Goal: Use online tool/utility

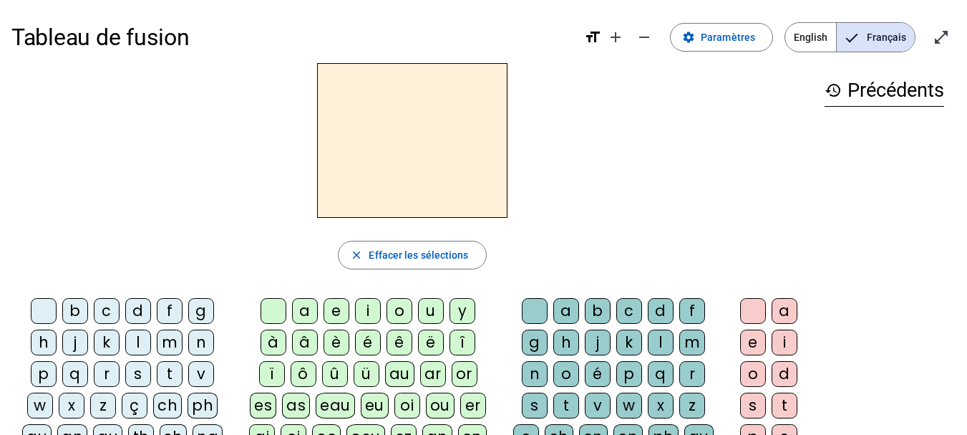
click at [166, 335] on div "m" at bounding box center [170, 342] width 26 height 26
click at [304, 301] on div "a" at bounding box center [305, 311] width 26 height 26
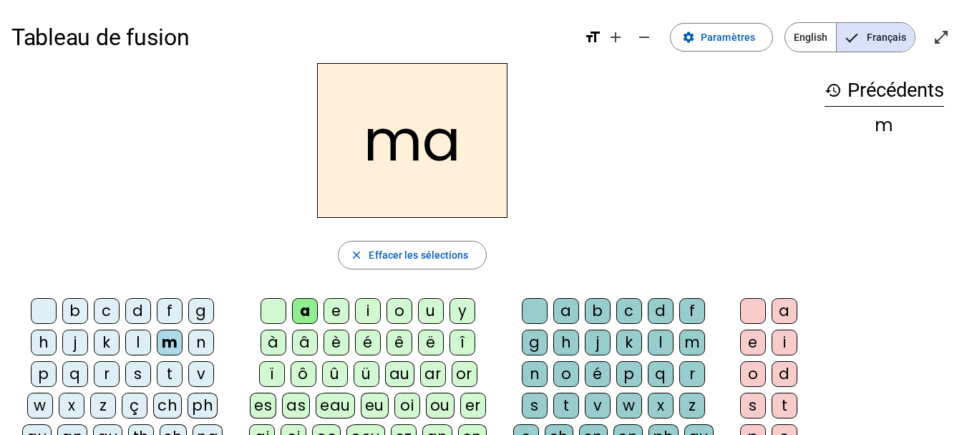
click at [137, 333] on div "l" at bounding box center [138, 342] width 26 height 26
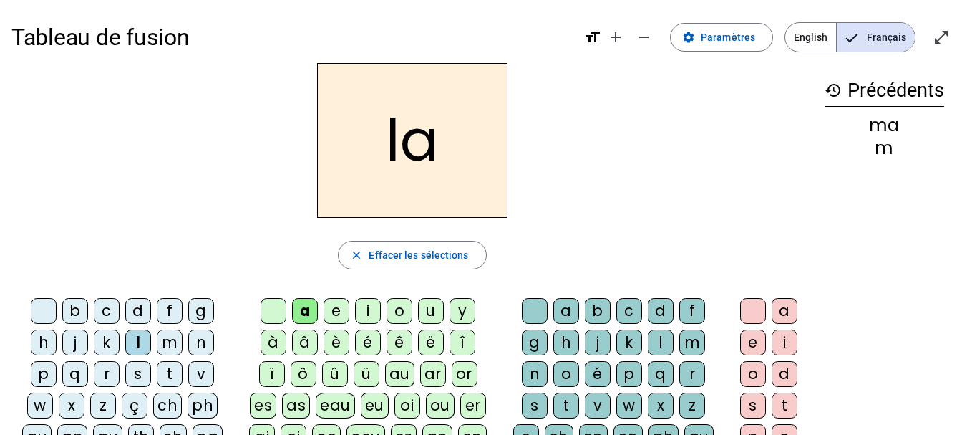
click at [338, 298] on div "e" at bounding box center [337, 311] width 26 height 26
click at [140, 301] on div "d" at bounding box center [138, 311] width 26 height 26
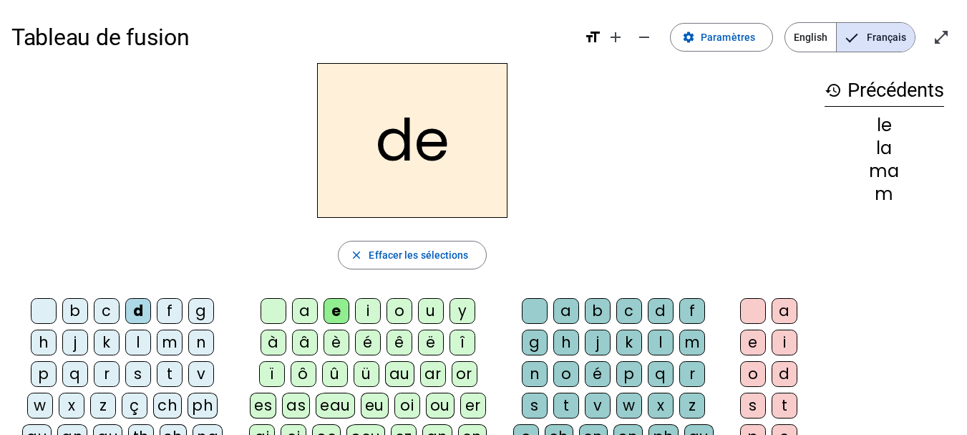
click at [429, 304] on div "u" at bounding box center [431, 311] width 26 height 26
click at [173, 369] on div "t" at bounding box center [170, 374] width 26 height 26
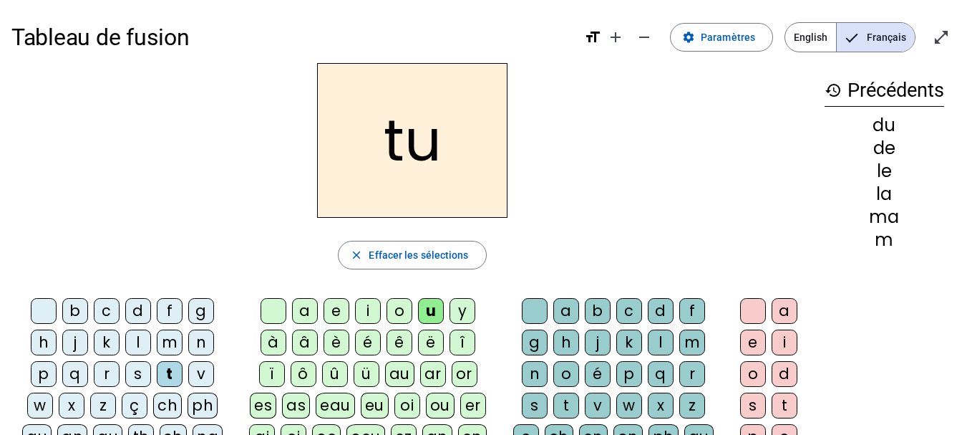
click at [305, 301] on div "a" at bounding box center [305, 311] width 26 height 26
click at [338, 305] on div "e" at bounding box center [337, 311] width 26 height 26
click at [165, 331] on div "m" at bounding box center [170, 342] width 26 height 26
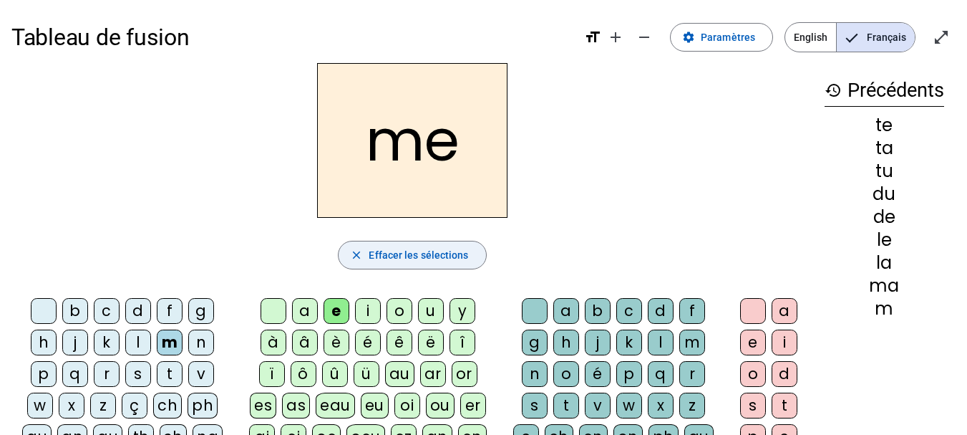
click at [417, 258] on span "Effacer les sélections" at bounding box center [418, 254] width 99 height 17
